Goal: Book appointment/travel/reservation

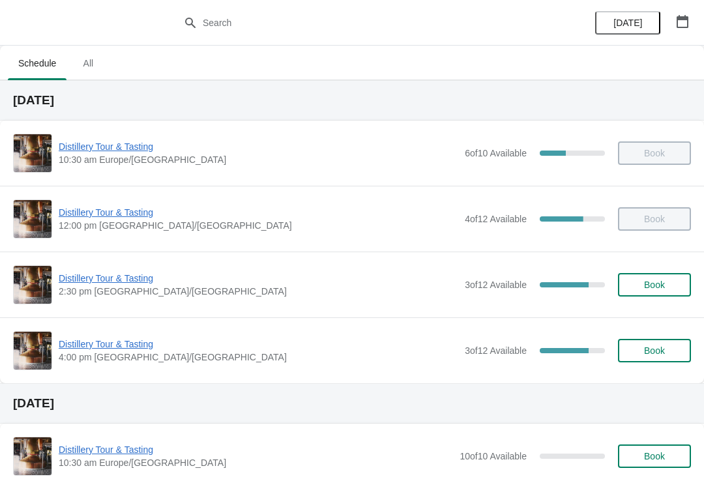
click at [117, 278] on span "Distillery Tour & Tasting" at bounding box center [258, 278] width 399 height 13
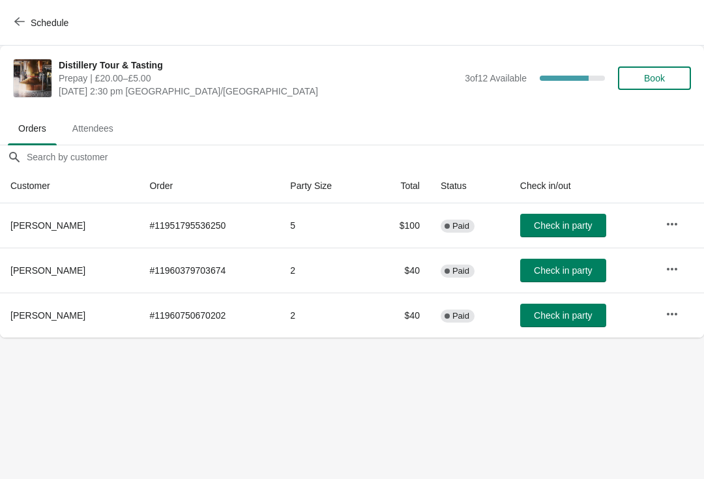
click at [554, 218] on button "Check in party" at bounding box center [563, 225] width 86 height 23
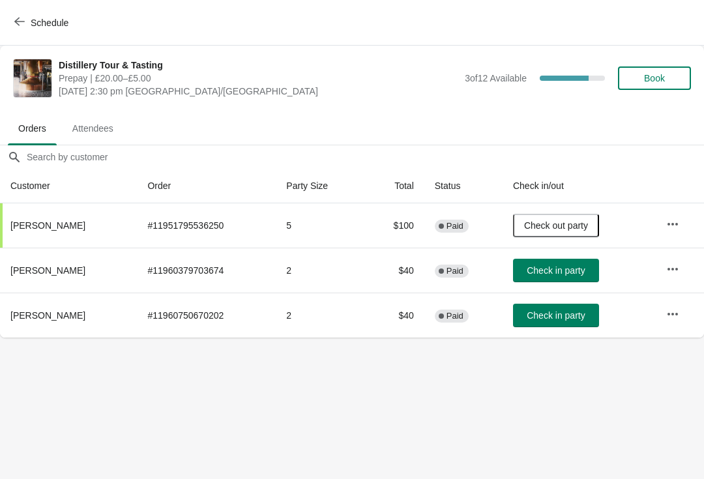
click at [15, 14] on button "Schedule" at bounding box center [43, 22] width 72 height 23
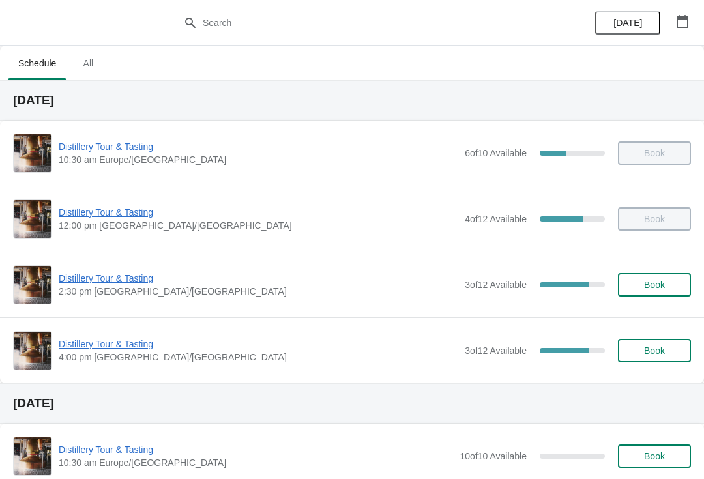
click at [109, 284] on span "Distillery Tour & Tasting" at bounding box center [258, 278] width 399 height 13
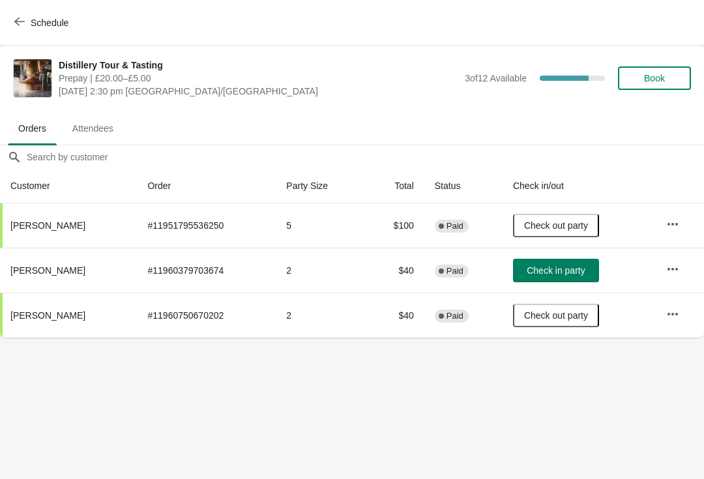
click at [575, 269] on span "Check in party" at bounding box center [555, 270] width 58 height 10
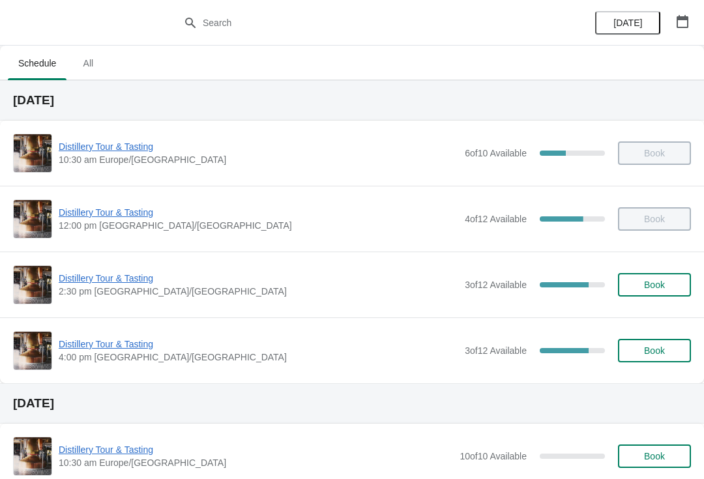
click at [96, 276] on span "Distillery Tour & Tasting" at bounding box center [258, 278] width 399 height 13
click at [646, 282] on span "Book" at bounding box center [654, 284] width 21 height 10
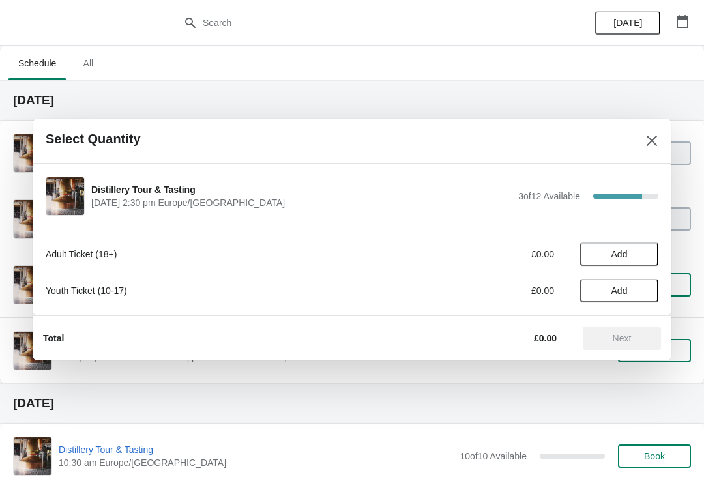
click at [629, 255] on span "Add" at bounding box center [619, 254] width 55 height 10
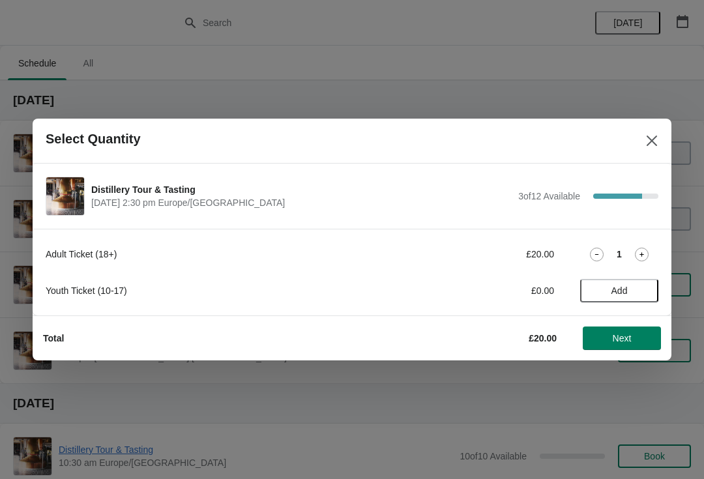
click at [642, 249] on icon at bounding box center [642, 255] width 14 height 14
click at [618, 337] on span "Next" at bounding box center [621, 338] width 19 height 10
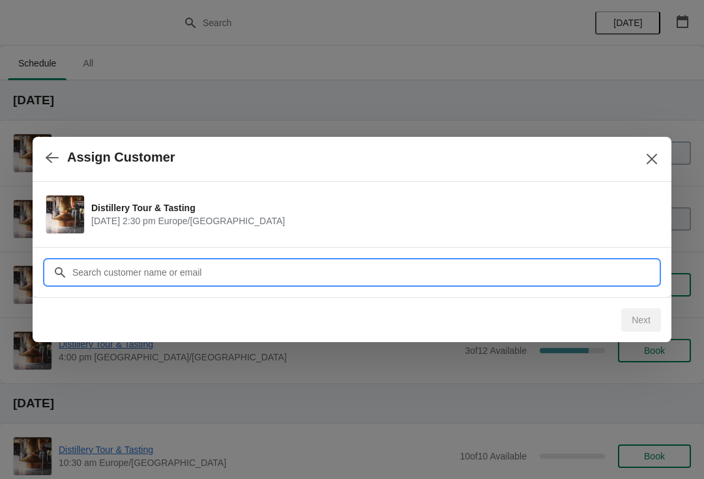
click at [255, 274] on input "Customer" at bounding box center [365, 272] width 586 height 23
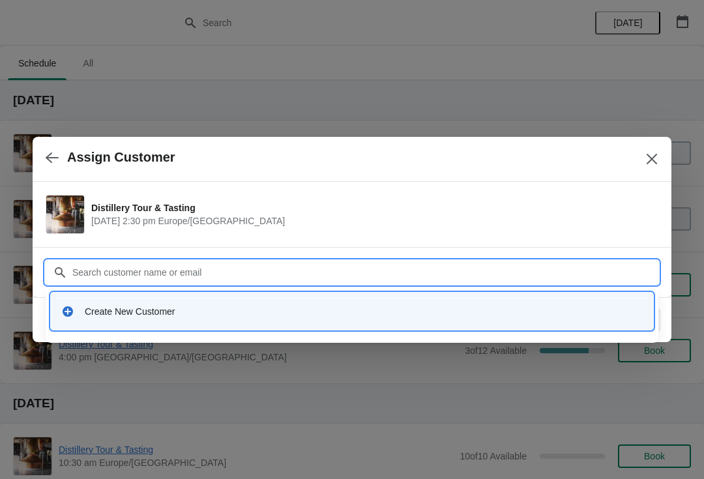
click at [177, 262] on input "Customer" at bounding box center [365, 272] width 586 height 23
click at [216, 270] on input "Customer" at bounding box center [365, 272] width 586 height 23
click at [225, 309] on div "Create New Customer" at bounding box center [364, 311] width 558 height 13
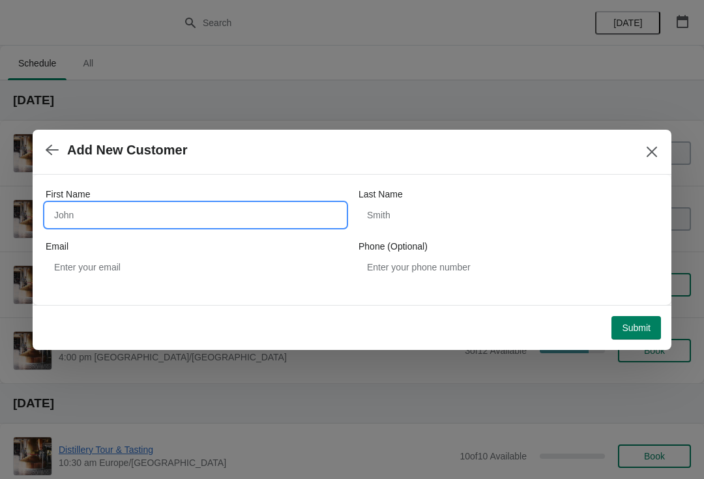
click at [162, 217] on input "First Name" at bounding box center [196, 214] width 300 height 23
type input "John"
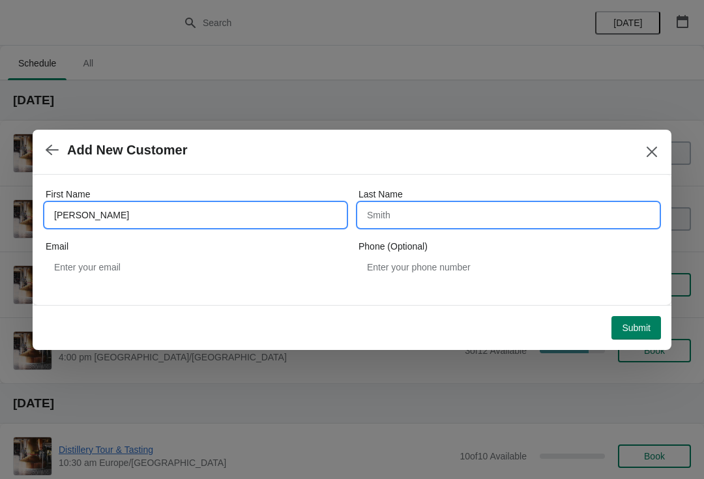
click at [426, 211] on input "Last Name" at bounding box center [508, 214] width 300 height 23
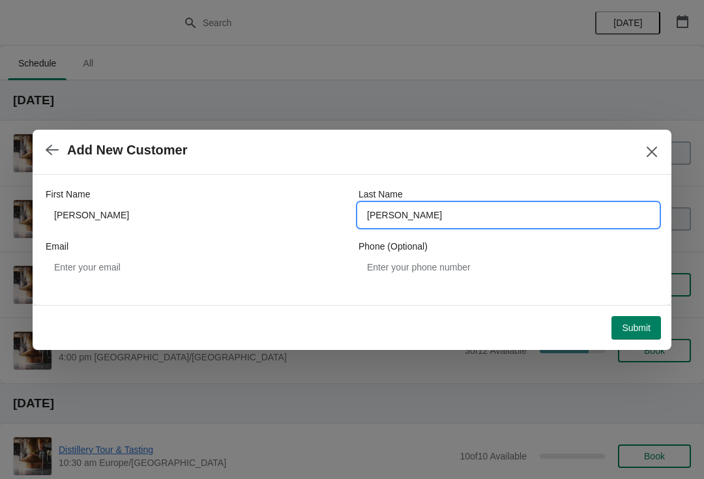
type input "Payne"
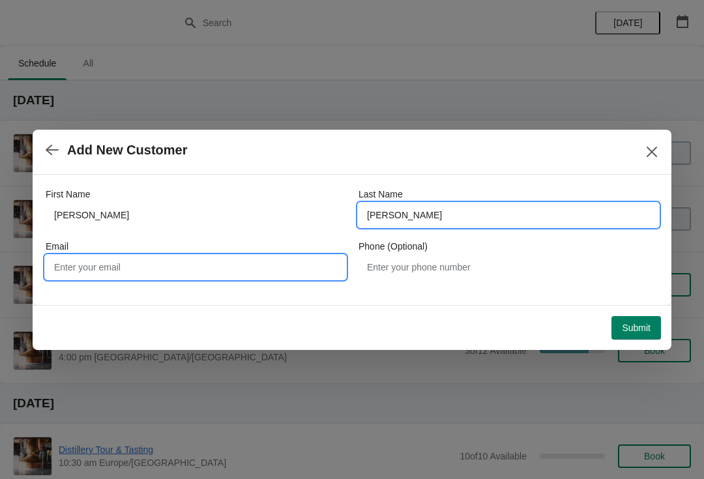
click at [201, 260] on input "Email" at bounding box center [196, 266] width 300 height 23
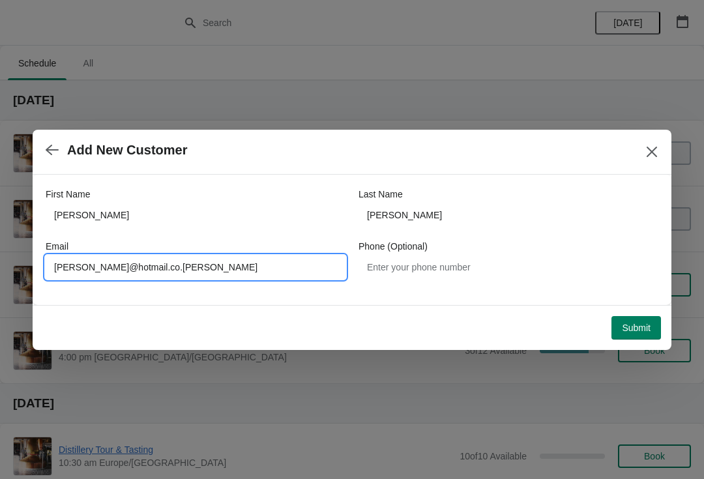
type input "Jonathanaj@hotmail.co.uk"
